Goal: Navigation & Orientation: Find specific page/section

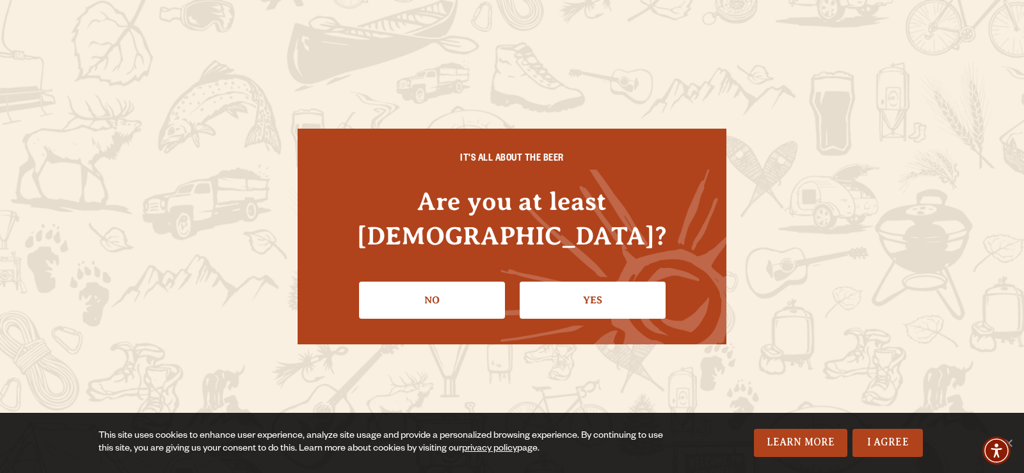
click at [594, 284] on link "Yes" at bounding box center [593, 300] width 146 height 37
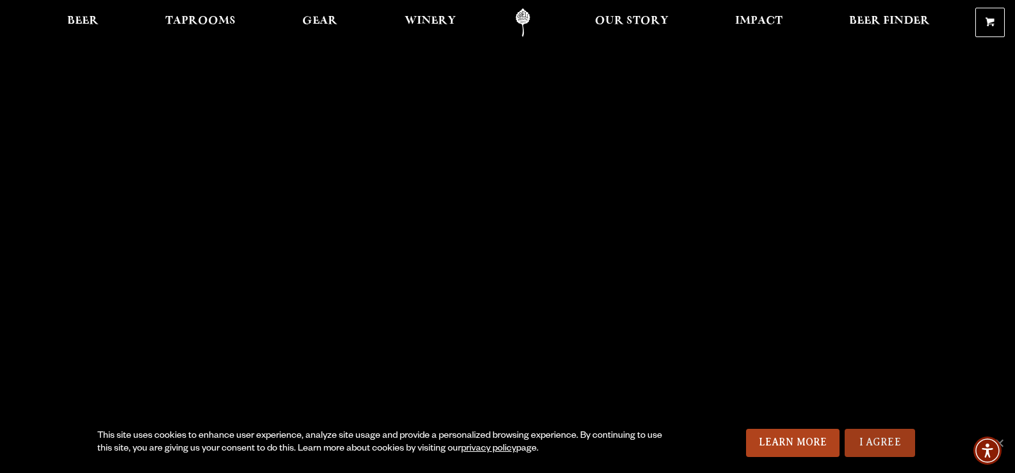
click at [880, 442] on link "I Agree" at bounding box center [879, 443] width 70 height 28
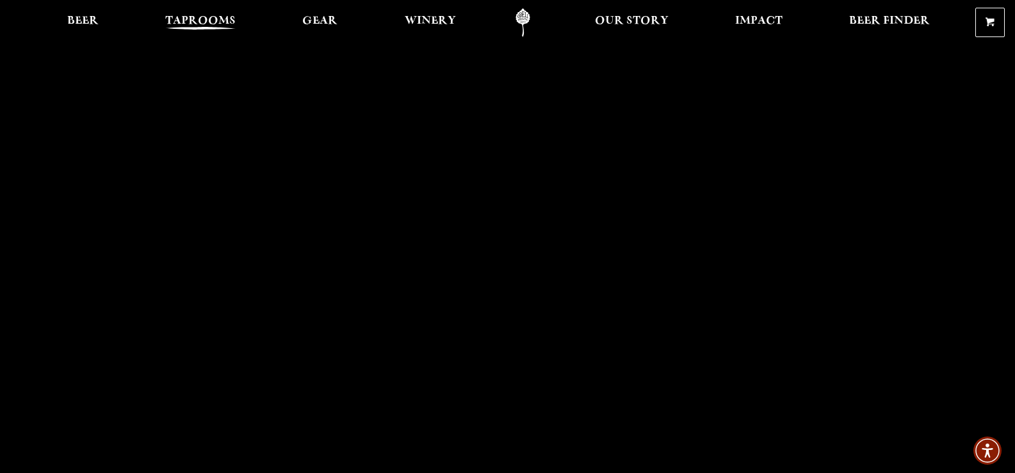
click at [216, 19] on span "Taprooms" at bounding box center [200, 21] width 70 height 10
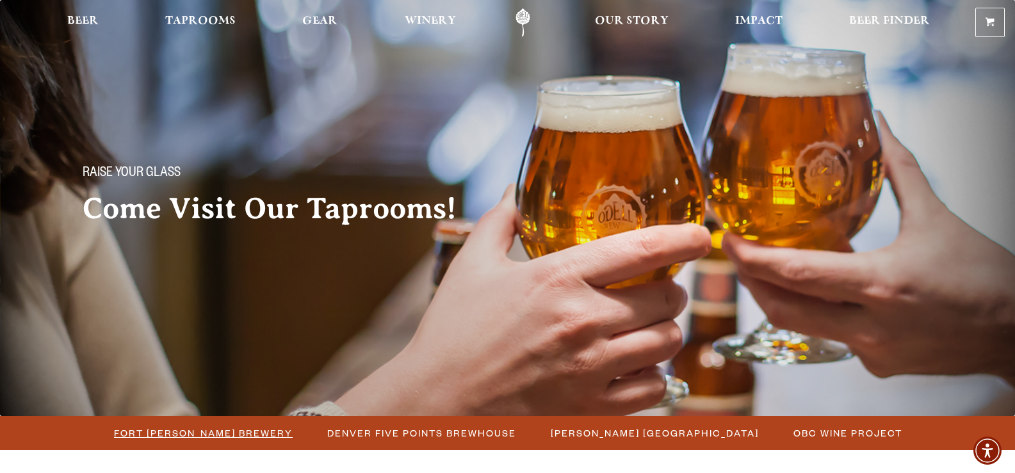
click at [221, 434] on span "Fort [PERSON_NAME] Brewery" at bounding box center [203, 433] width 179 height 19
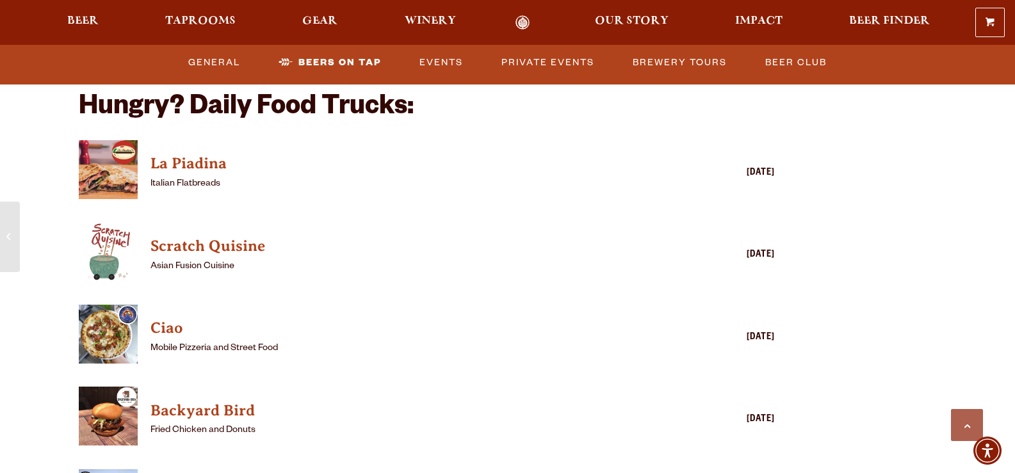
scroll to position [3039, 0]
